Goal: Check status: Check status

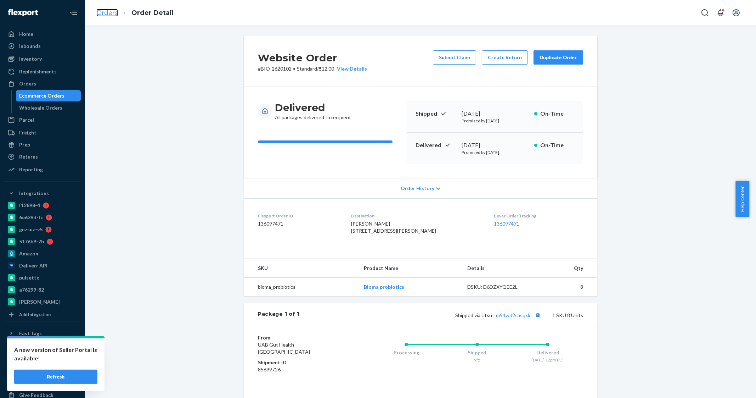
click at [108, 10] on link "Orders" at bounding box center [107, 13] width 22 height 8
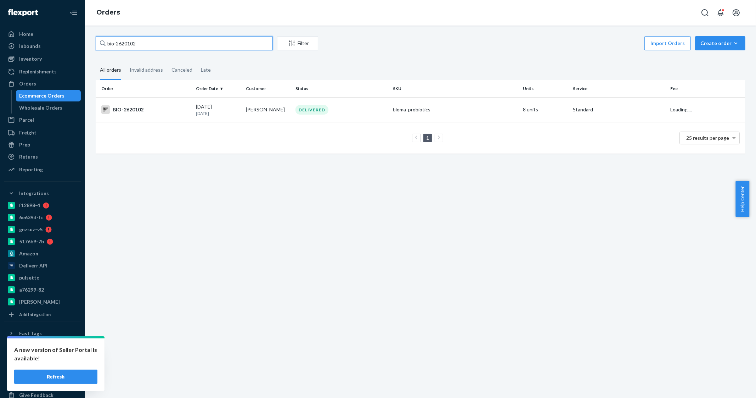
click at [176, 48] on input "bio-2620102" at bounding box center [184, 43] width 177 height 14
type input "bio-2774776"
click at [276, 109] on td "[PERSON_NAME]" at bounding box center [268, 109] width 50 height 25
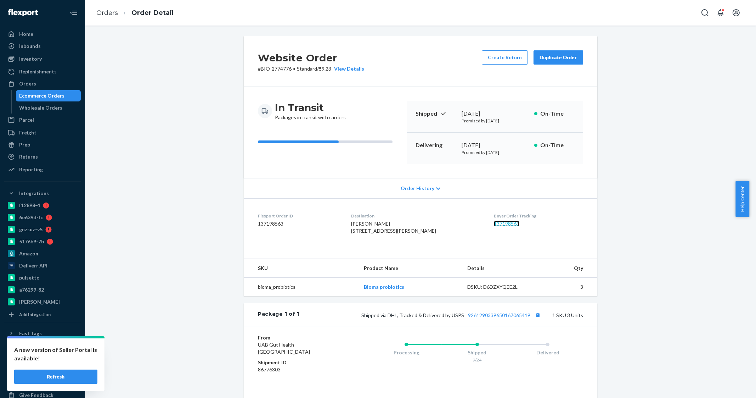
click at [498, 223] on link "137198563" at bounding box center [507, 223] width 26 height 6
click at [40, 96] on div "Ecommerce Orders" at bounding box center [41, 95] width 45 height 7
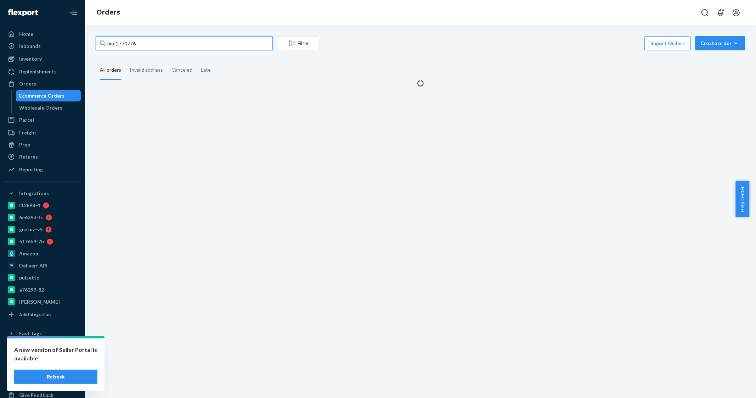
click at [126, 43] on input "bio-2774776" at bounding box center [184, 43] width 177 height 14
paste input "464973"
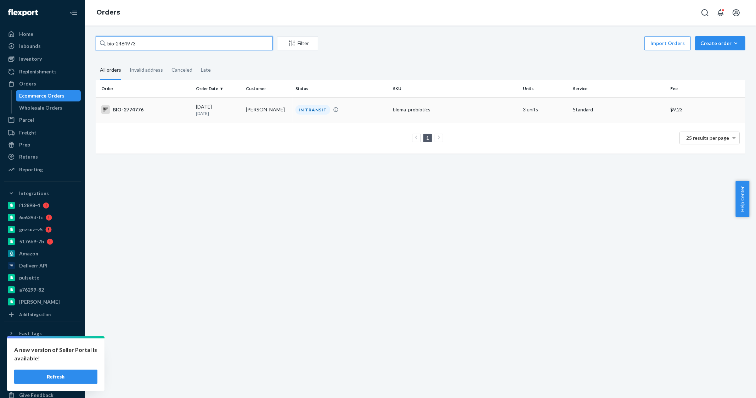
type input "bio-2464973"
click at [252, 119] on td "[PERSON_NAME]" at bounding box center [268, 109] width 50 height 25
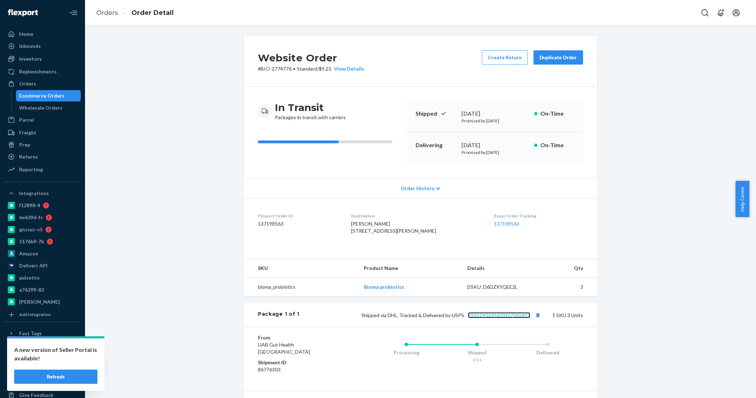
click at [482, 318] on link "9261290339650167065419" at bounding box center [499, 315] width 62 height 6
click at [55, 96] on div "Ecommerce Orders" at bounding box center [41, 95] width 45 height 7
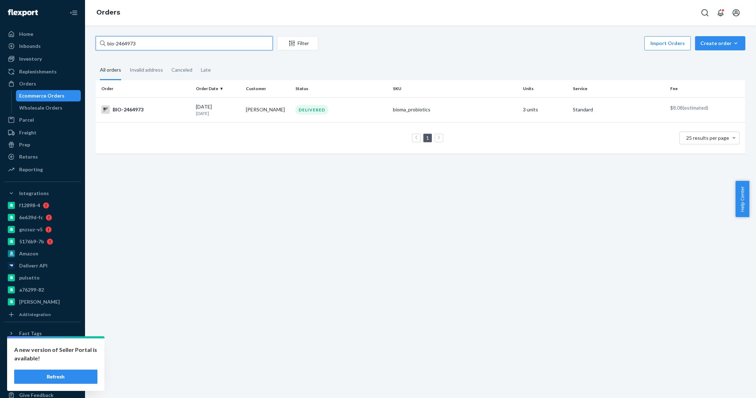
click at [125, 42] on input "bio-2464973" at bounding box center [184, 43] width 177 height 14
paste input "77602"
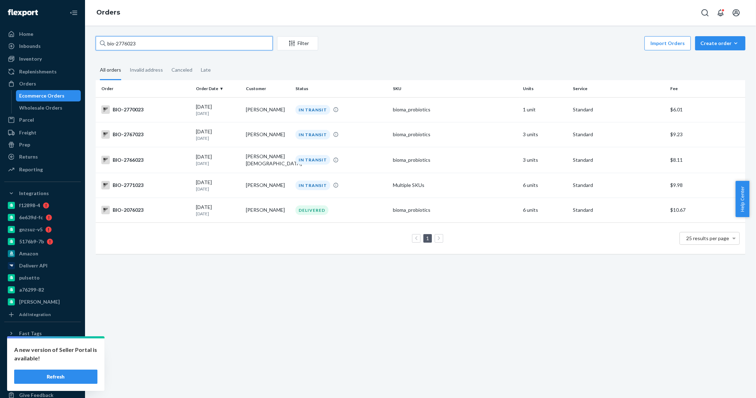
click at [163, 43] on input "bio-2776023" at bounding box center [184, 43] width 177 height 14
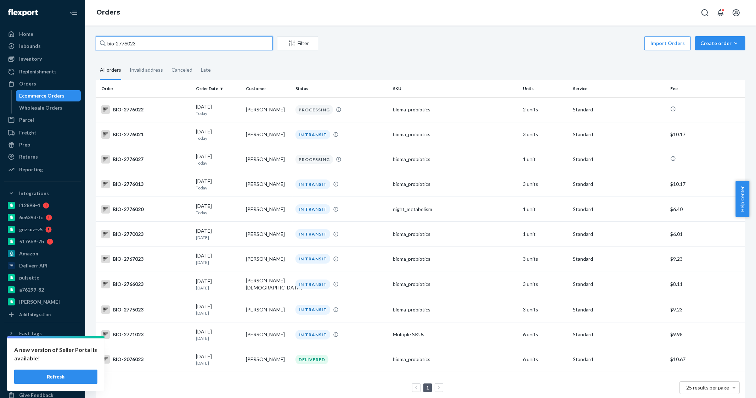
click at [125, 47] on input "bio-2776023" at bounding box center [184, 43] width 177 height 14
paste input "67125"
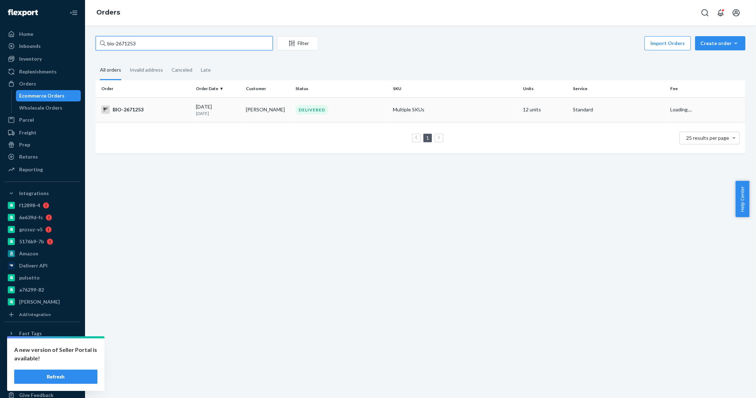
type input "bio-2671253"
click at [259, 103] on td "[PERSON_NAME]" at bounding box center [268, 109] width 50 height 25
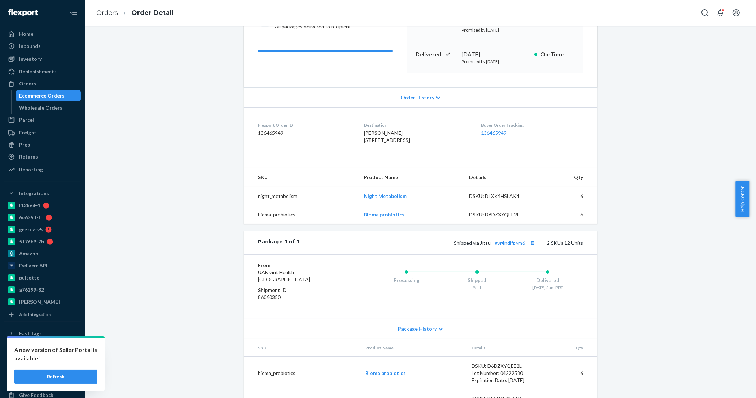
scroll to position [91, 0]
click at [512, 245] on link "gyr4ndlfpym6" at bounding box center [510, 242] width 30 height 6
